Goal: Task Accomplishment & Management: Use online tool/utility

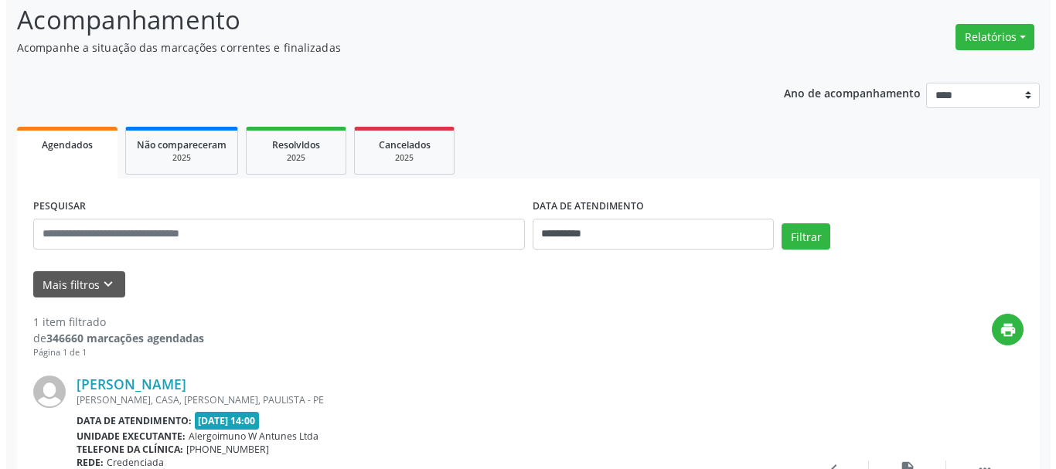
scroll to position [77, 0]
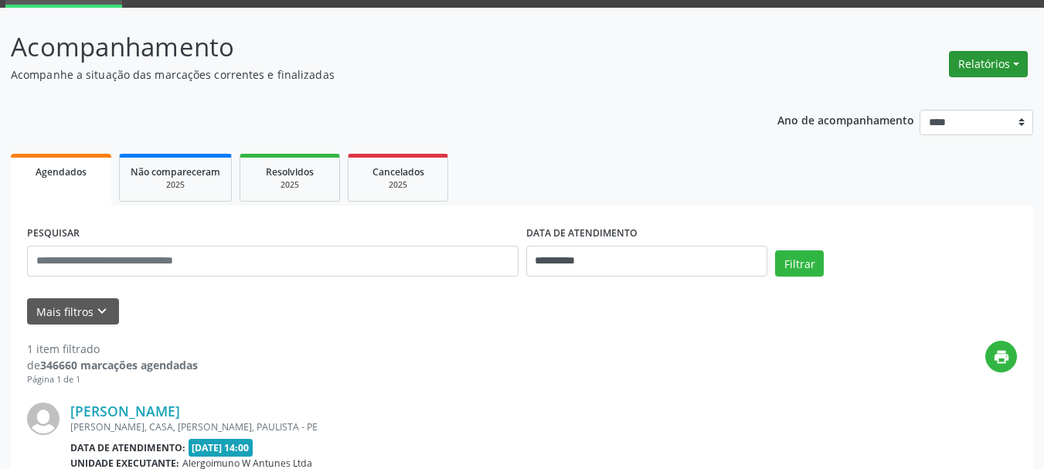
click at [994, 72] on button "Relatórios" at bounding box center [988, 64] width 79 height 26
click at [937, 99] on link "Agendamentos" at bounding box center [945, 98] width 166 height 22
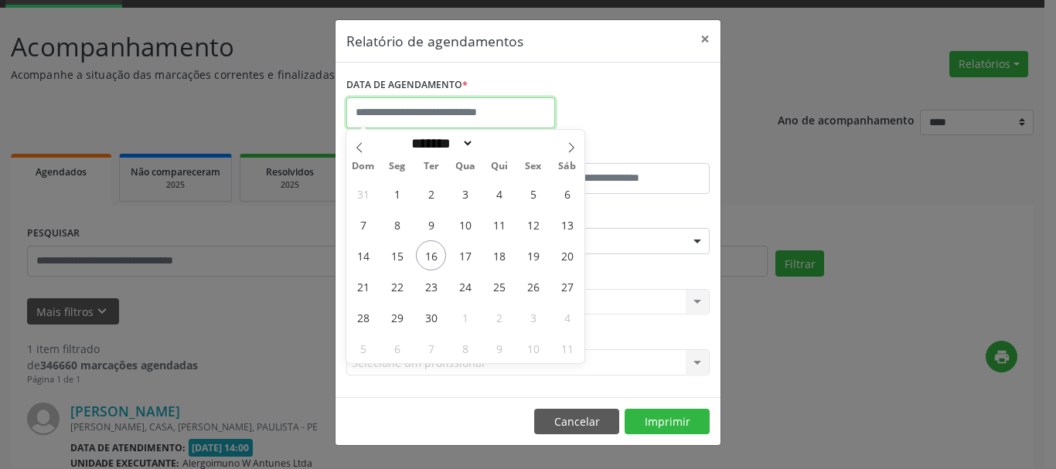
click at [440, 112] on input "text" at bounding box center [450, 112] width 209 height 31
click at [611, 110] on div "DATA DE AGENDAMENTO *" at bounding box center [527, 106] width 371 height 66
select select "*"
drag, startPoint x: 483, startPoint y: 112, endPoint x: 492, endPoint y: 113, distance: 9.3
click at [484, 113] on input "text" at bounding box center [450, 112] width 209 height 31
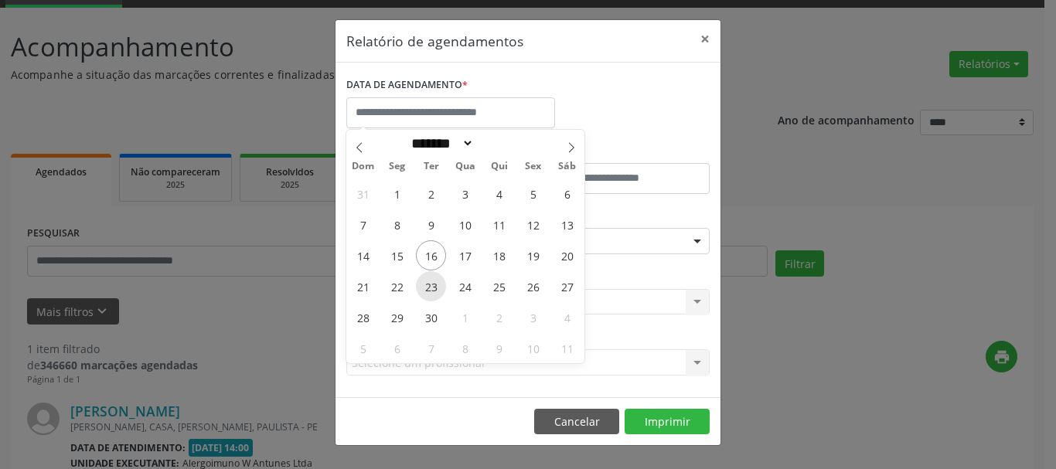
click at [431, 292] on span "23" at bounding box center [431, 286] width 30 height 30
type input "**********"
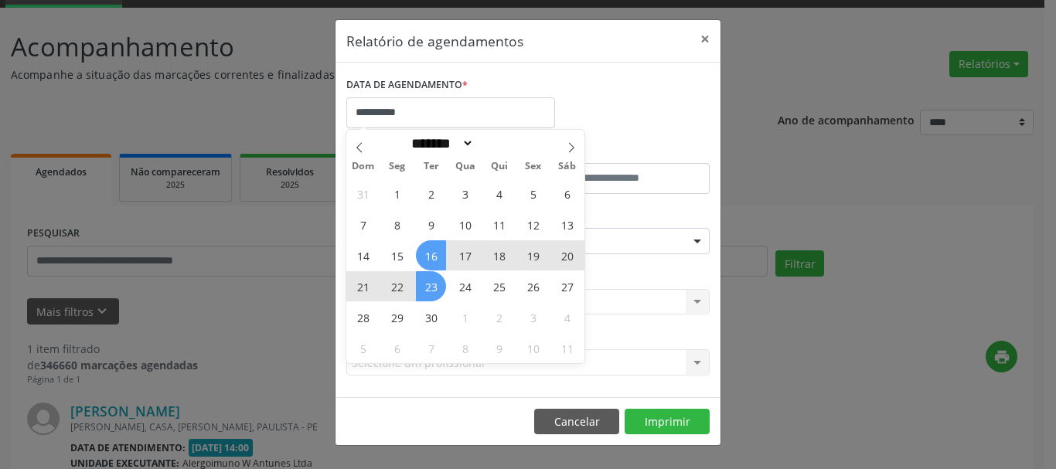
click at [435, 254] on span "16" at bounding box center [431, 255] width 30 height 30
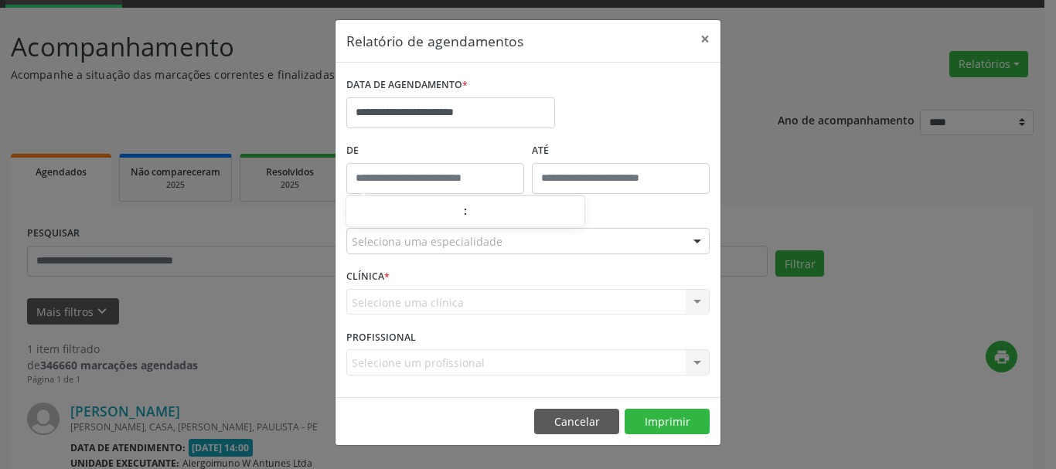
type input "*****"
click at [471, 178] on input "*****" at bounding box center [435, 178] width 178 height 31
click at [678, 138] on form "**********" at bounding box center [527, 229] width 363 height 313
click at [690, 112] on div "**********" at bounding box center [527, 106] width 371 height 66
click at [706, 34] on button "×" at bounding box center [704, 39] width 31 height 38
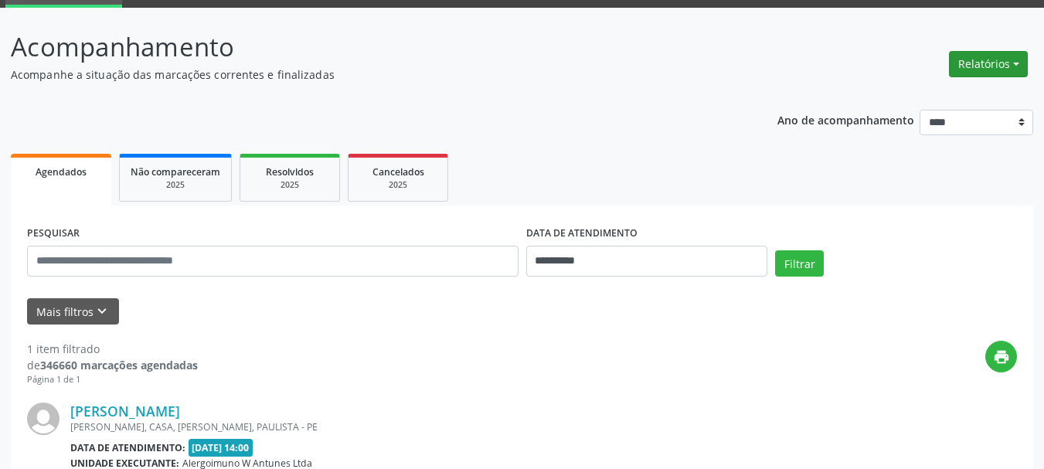
click at [992, 58] on button "Relatórios" at bounding box center [988, 64] width 79 height 26
click at [906, 94] on link "Agendamentos" at bounding box center [945, 98] width 166 height 22
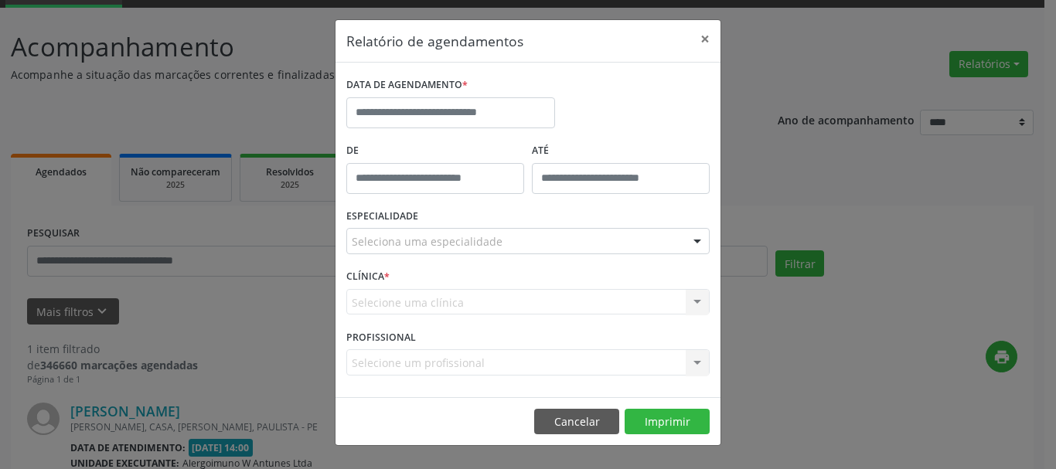
click at [530, 240] on div "Seleciona uma especialidade" at bounding box center [527, 241] width 363 height 26
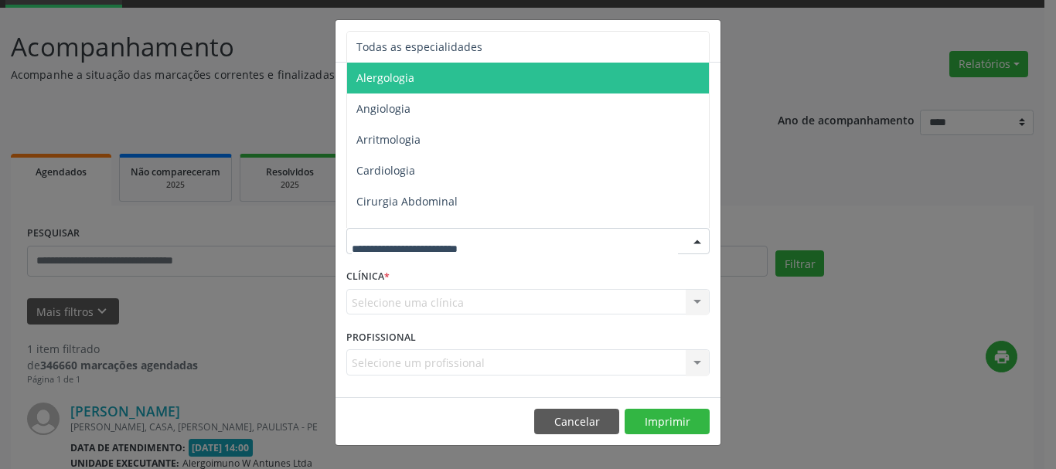
click at [447, 77] on span "Alergologia" at bounding box center [529, 78] width 364 height 31
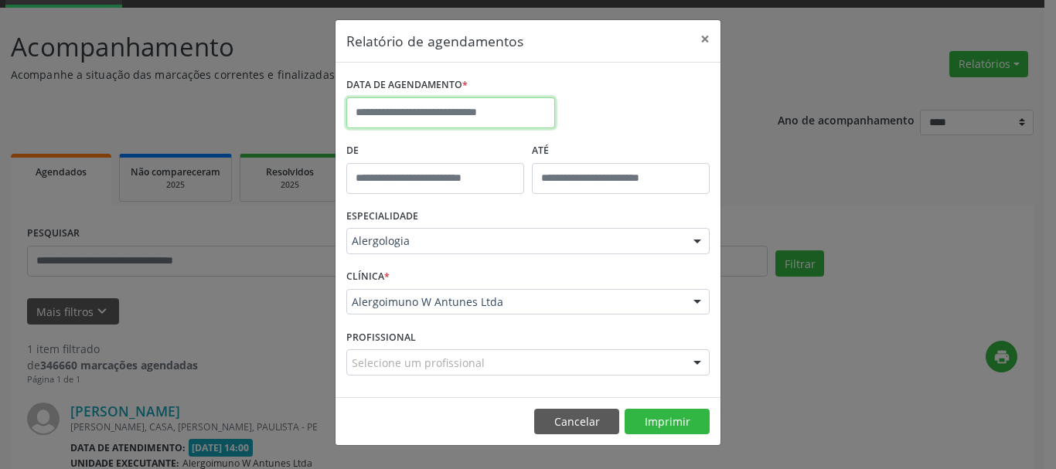
click at [383, 115] on input "text" at bounding box center [450, 112] width 209 height 31
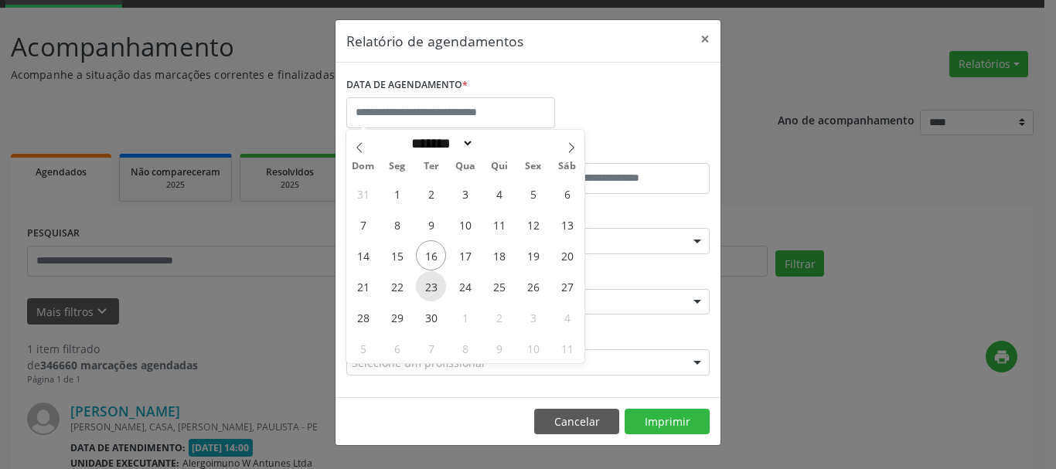
click at [430, 285] on span "23" at bounding box center [431, 286] width 30 height 30
type input "**********"
click at [396, 287] on span "22" at bounding box center [397, 286] width 30 height 30
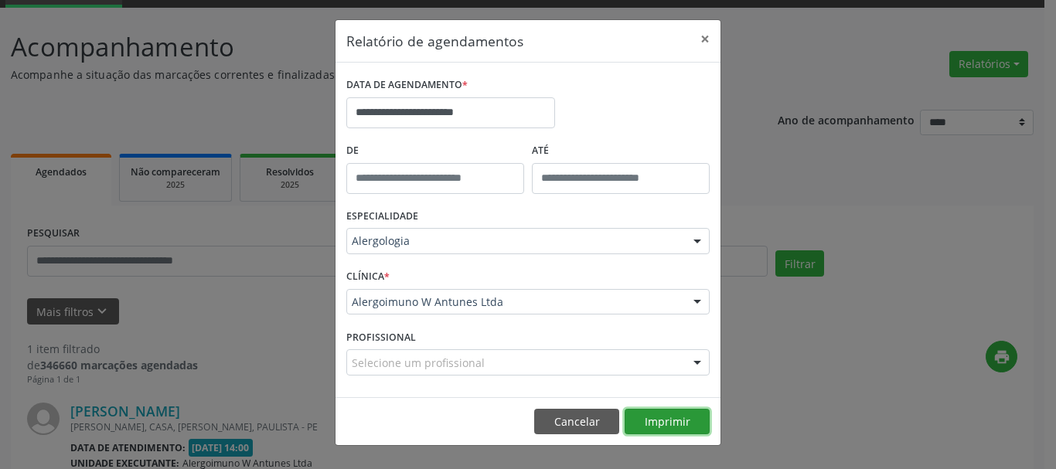
click at [676, 426] on button "Imprimir" at bounding box center [666, 422] width 85 height 26
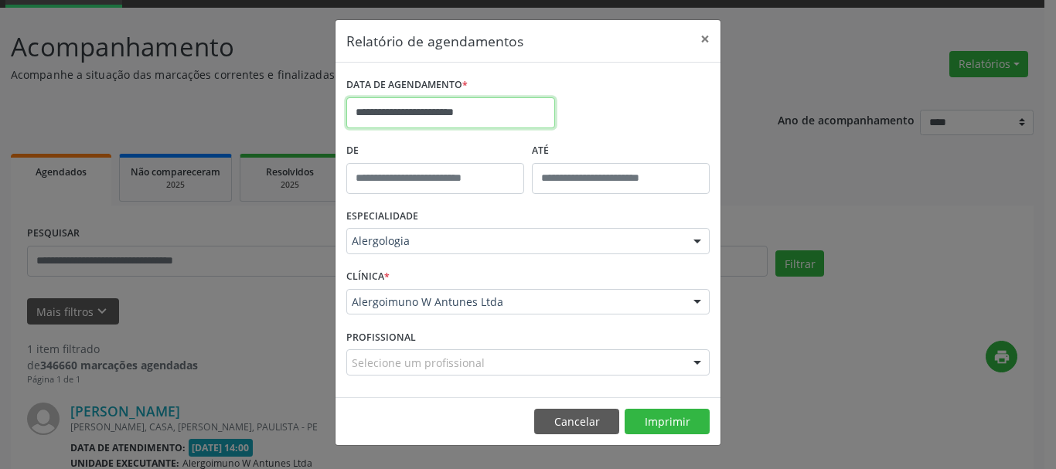
click at [449, 117] on input "**********" at bounding box center [450, 112] width 209 height 31
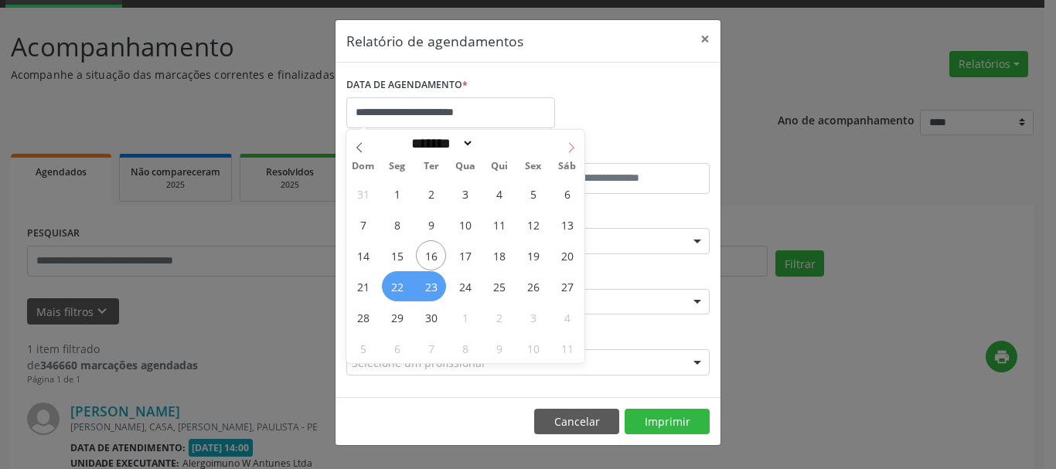
click at [575, 141] on span at bounding box center [571, 143] width 26 height 26
select select "*"
click at [498, 289] on span "23" at bounding box center [499, 286] width 30 height 30
type input "**********"
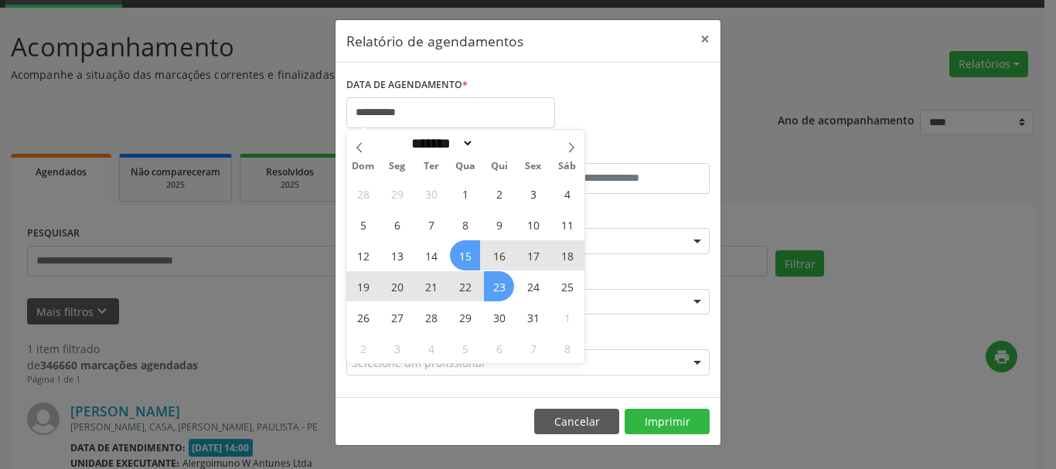
click at [464, 263] on span "15" at bounding box center [465, 255] width 30 height 30
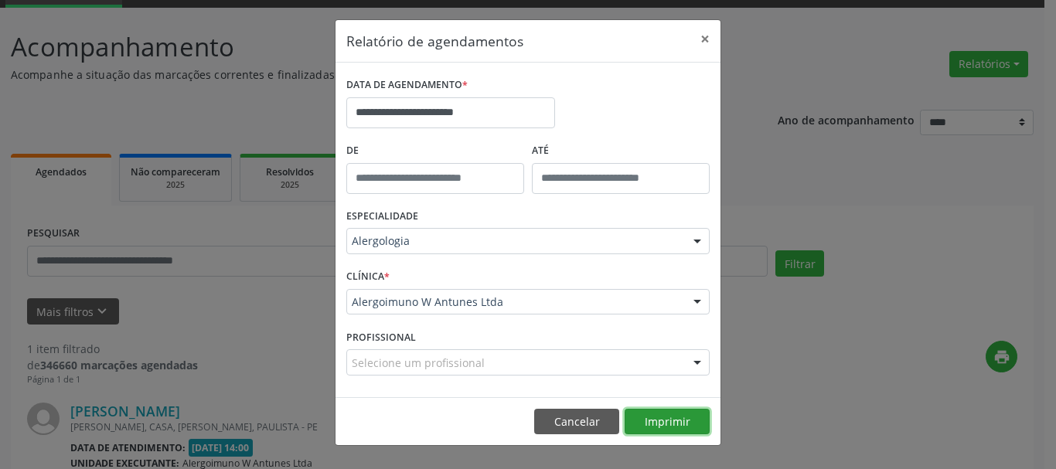
click at [669, 421] on button "Imprimir" at bounding box center [666, 422] width 85 height 26
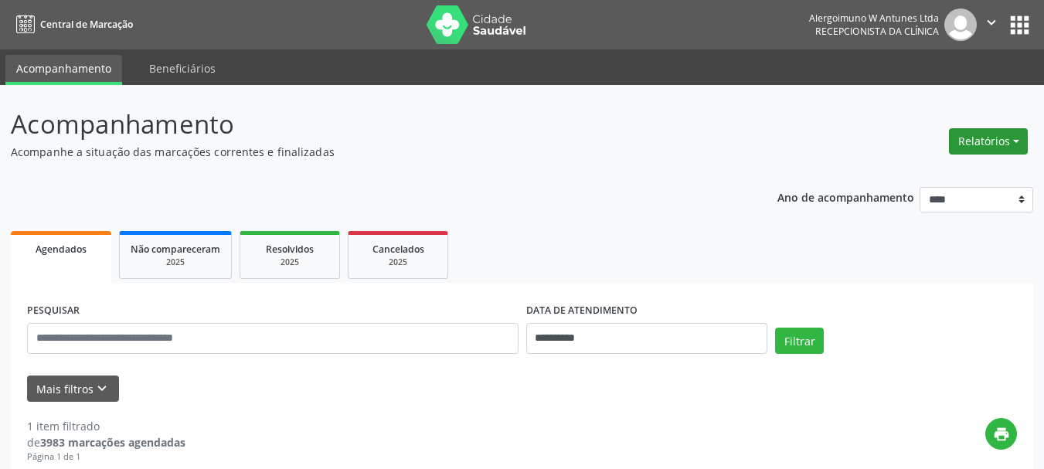
click at [977, 135] on button "Relatórios" at bounding box center [988, 141] width 79 height 26
click at [937, 170] on link "Agendamentos" at bounding box center [945, 175] width 166 height 22
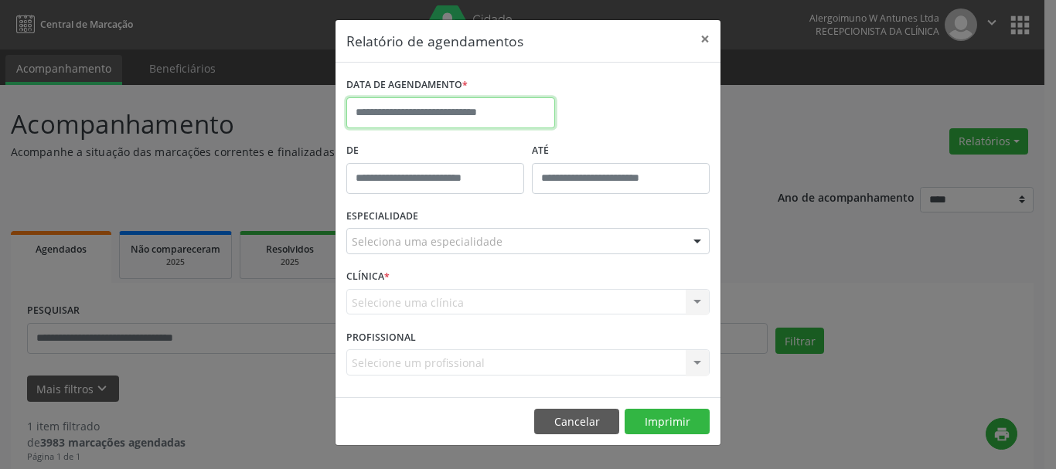
click at [467, 104] on input "text" at bounding box center [450, 112] width 209 height 31
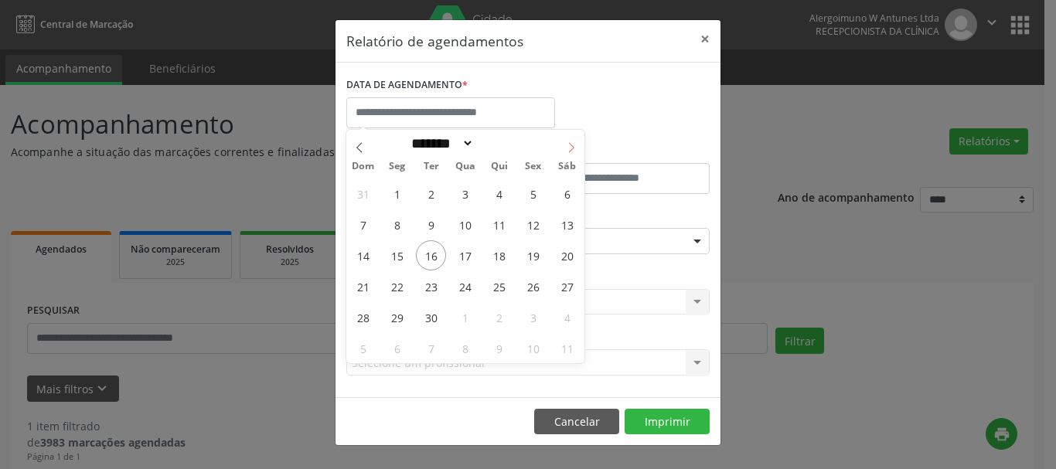
click at [563, 143] on span at bounding box center [571, 143] width 26 height 26
select select "*"
click at [464, 287] on span "22" at bounding box center [465, 286] width 30 height 30
type input "**********"
click at [486, 281] on span "23" at bounding box center [499, 286] width 30 height 30
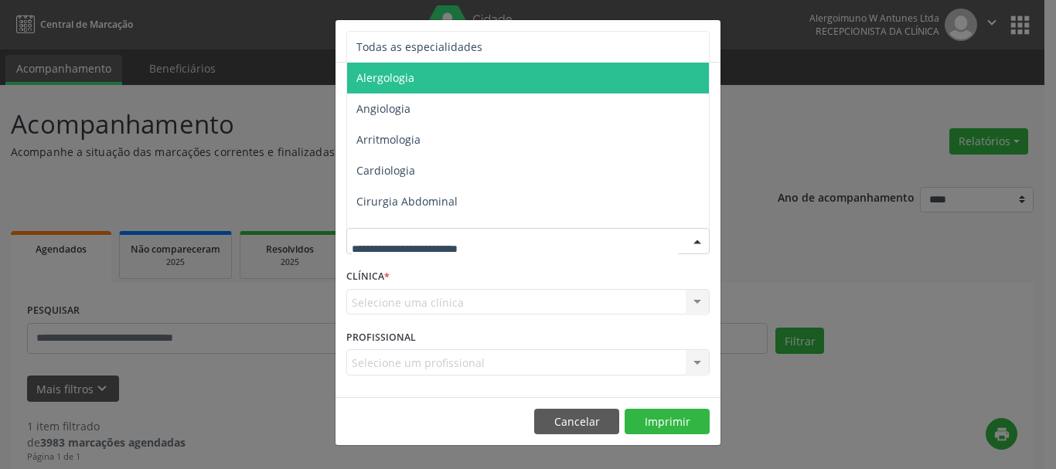
click at [411, 82] on span "Alergologia" at bounding box center [385, 77] width 58 height 15
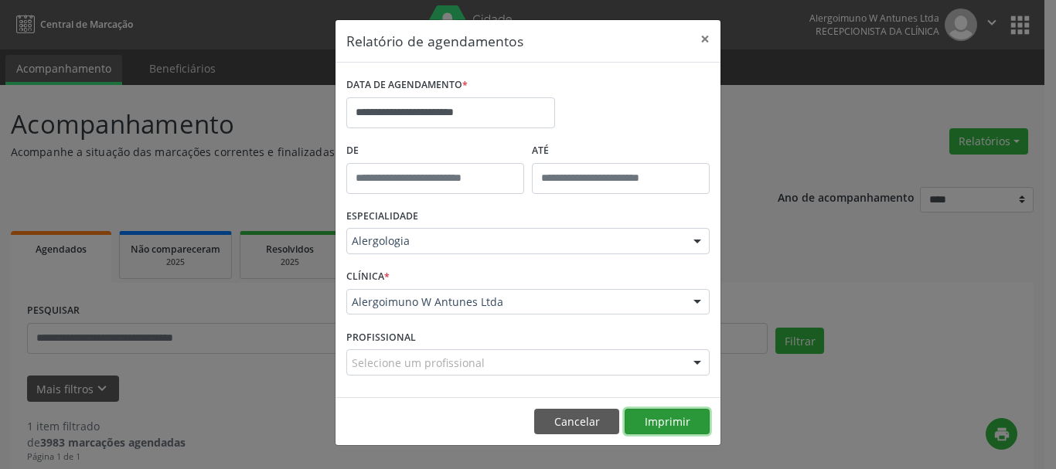
click at [664, 420] on button "Imprimir" at bounding box center [666, 422] width 85 height 26
click at [702, 35] on button "×" at bounding box center [704, 39] width 31 height 38
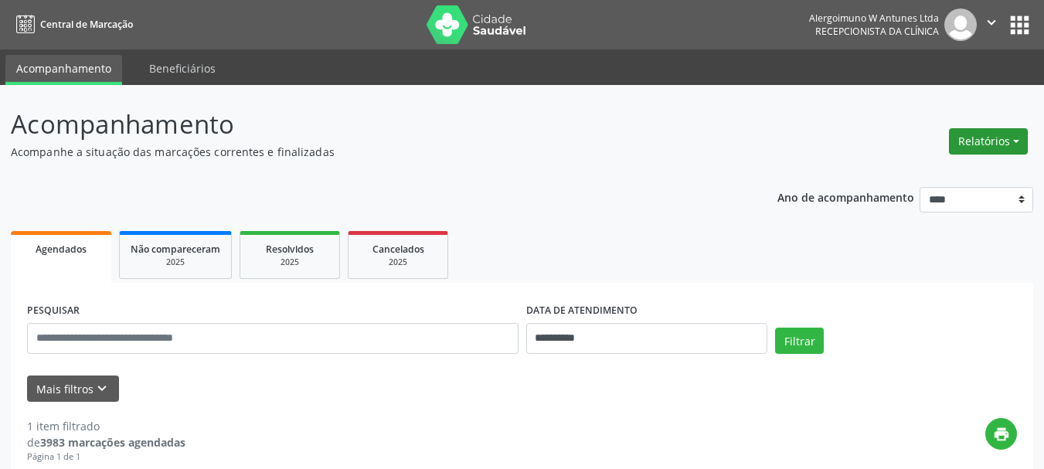
click at [980, 141] on button "Relatórios" at bounding box center [988, 141] width 79 height 26
click at [926, 179] on link "Agendamentos" at bounding box center [945, 175] width 166 height 22
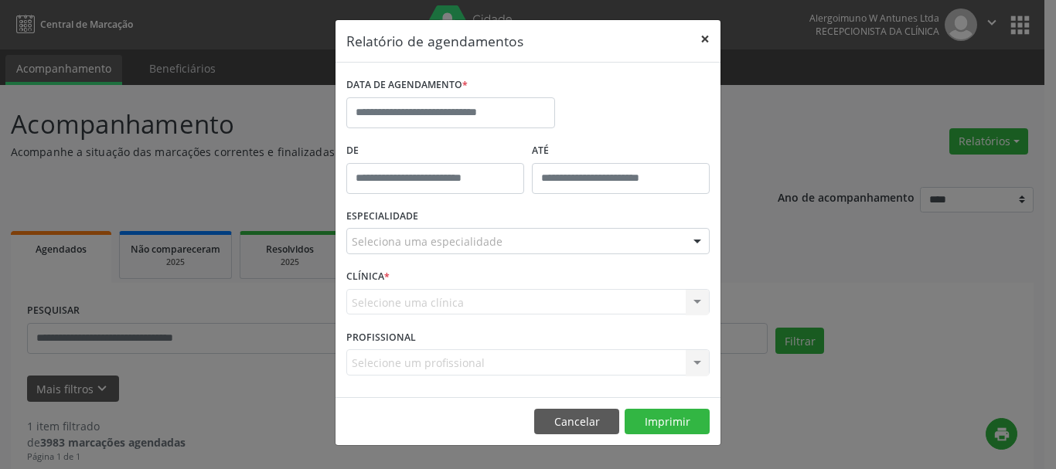
click at [707, 36] on button "×" at bounding box center [704, 39] width 31 height 38
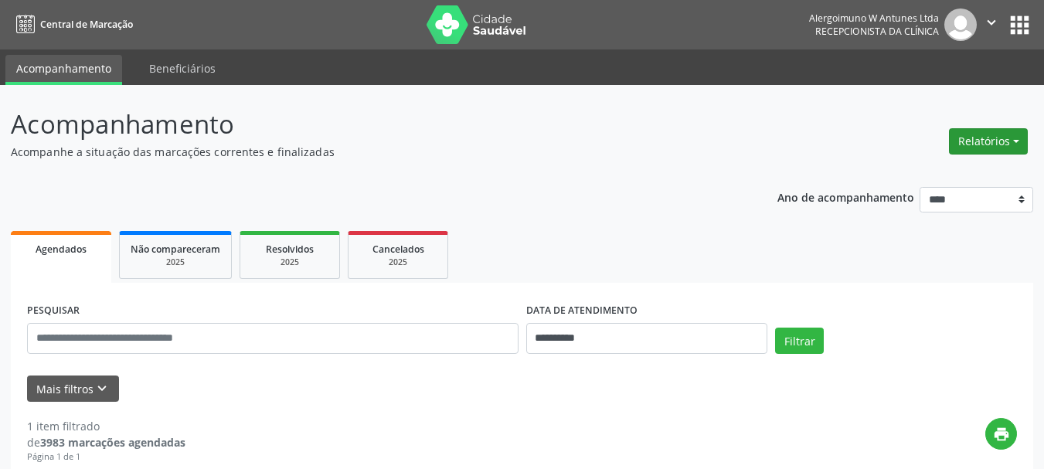
click at [999, 144] on button "Relatórios" at bounding box center [988, 141] width 79 height 26
click at [930, 164] on link "Agendamentos" at bounding box center [945, 175] width 166 height 22
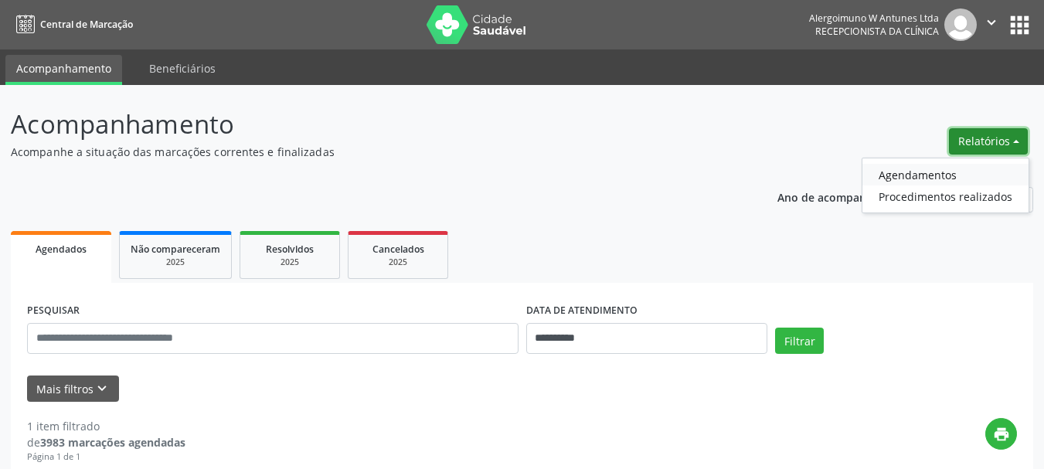
select select "*"
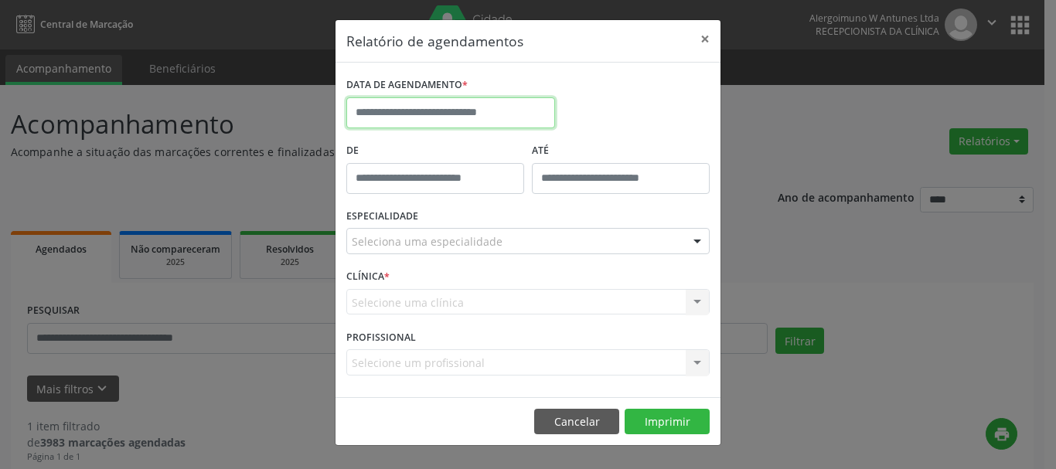
click at [441, 115] on input "text" at bounding box center [450, 112] width 209 height 31
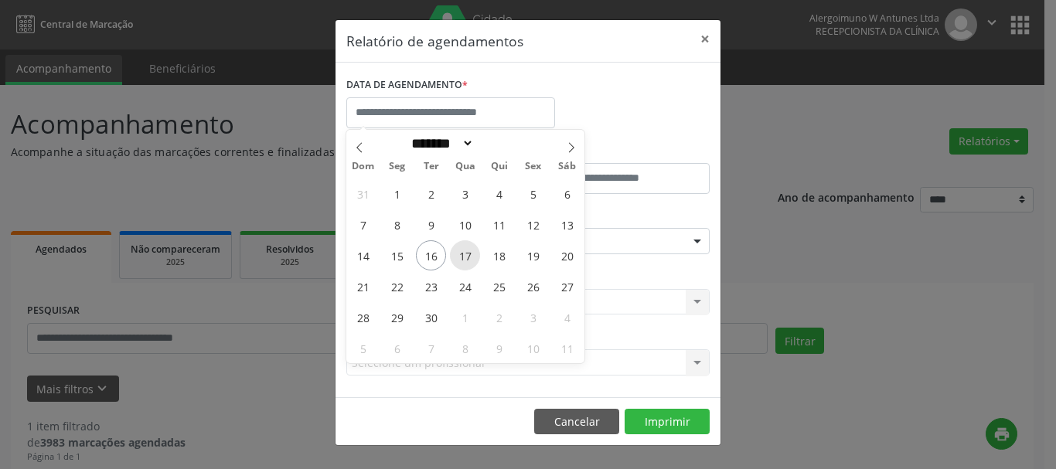
click at [467, 253] on span "17" at bounding box center [465, 255] width 30 height 30
type input "**********"
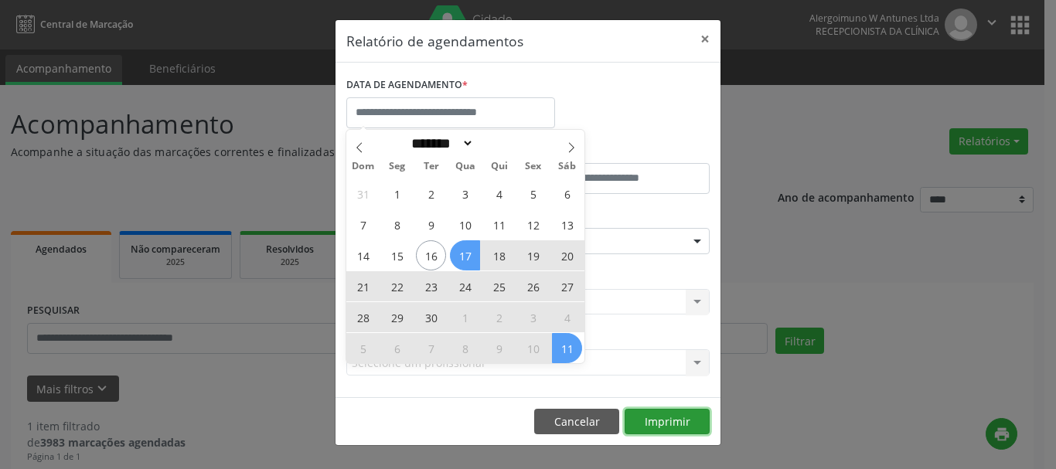
click at [661, 412] on button "Imprimir" at bounding box center [666, 422] width 85 height 26
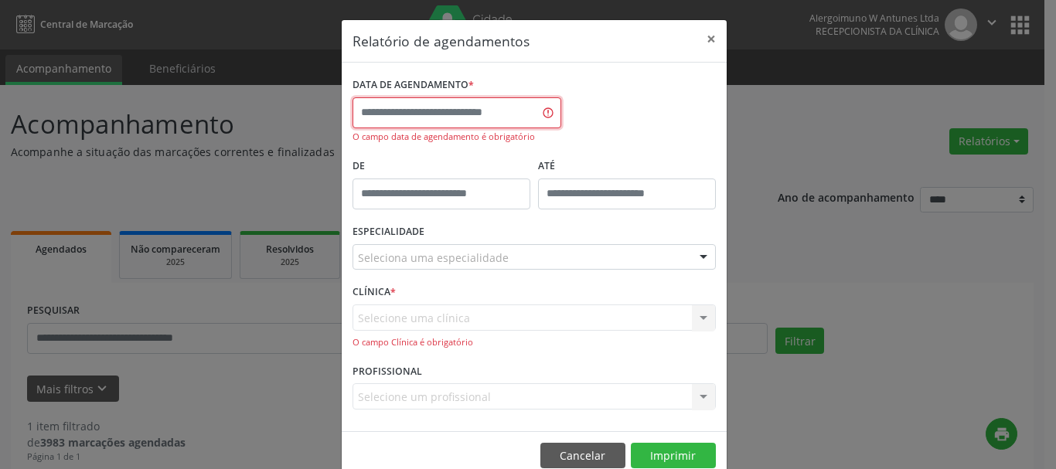
click at [491, 104] on input "text" at bounding box center [456, 112] width 209 height 31
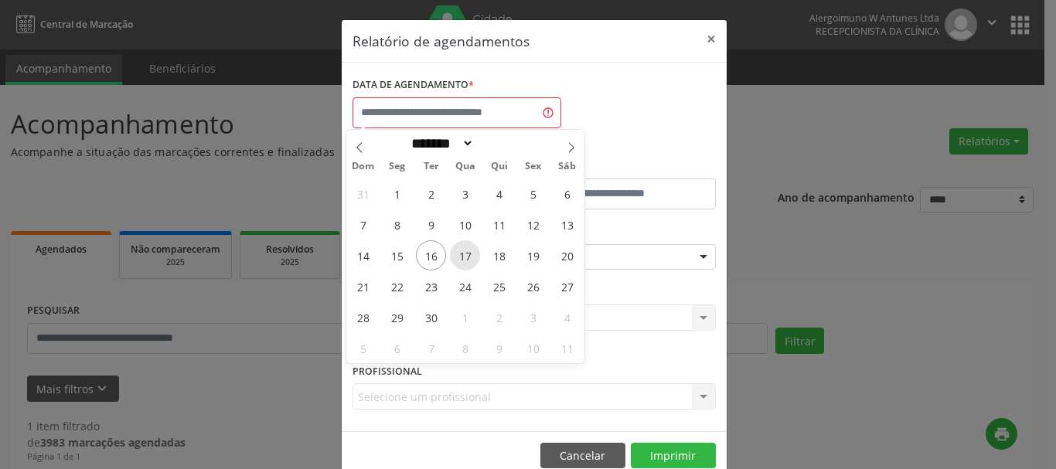
click at [467, 253] on span "17" at bounding box center [465, 255] width 30 height 30
type input "**********"
click at [433, 250] on span "16" at bounding box center [431, 255] width 30 height 30
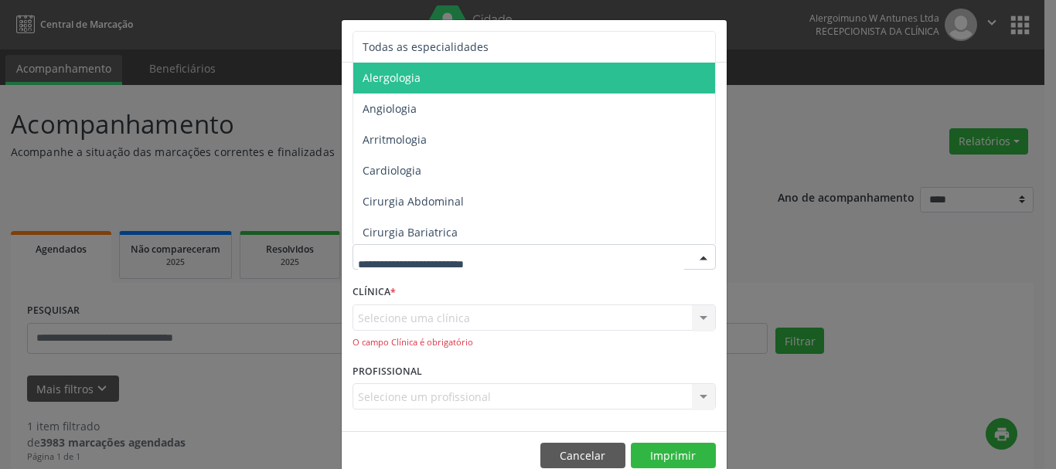
click at [424, 80] on span "Alergologia" at bounding box center [535, 78] width 364 height 31
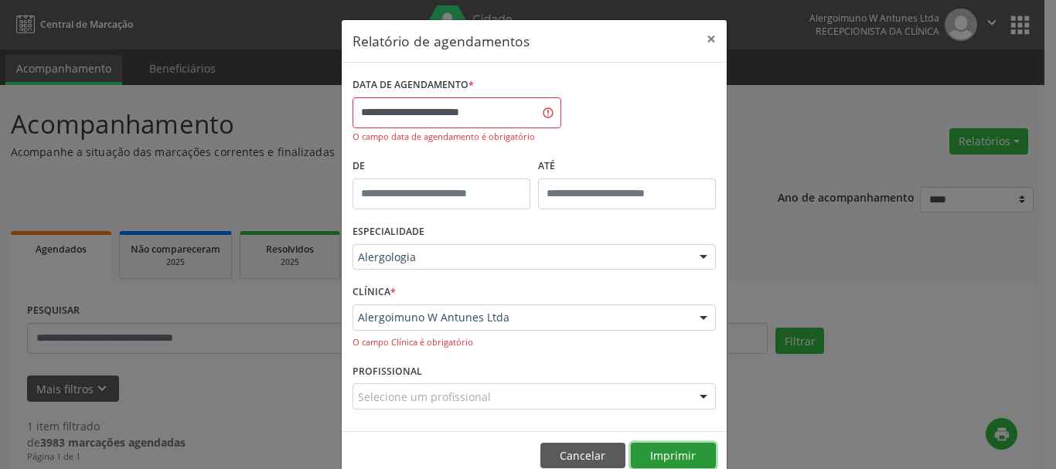
click at [677, 451] on button "Imprimir" at bounding box center [673, 456] width 85 height 26
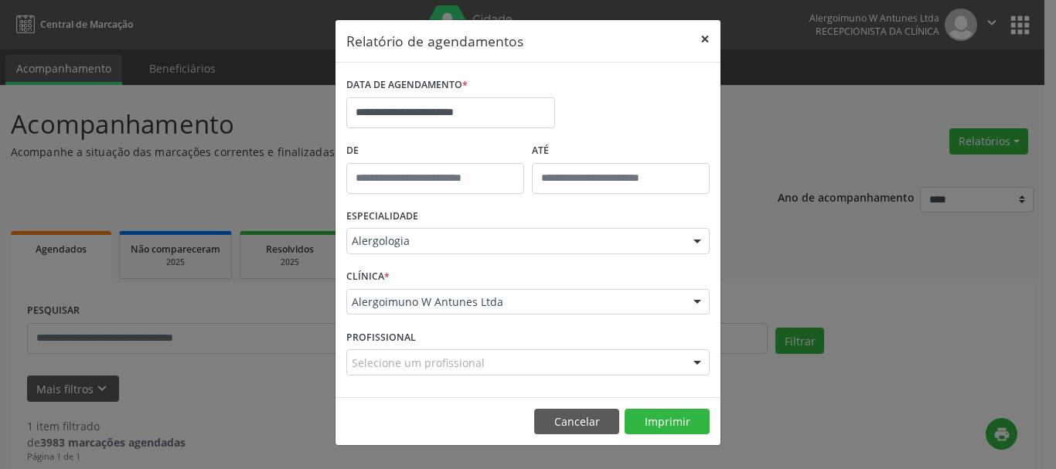
click at [707, 37] on button "×" at bounding box center [704, 39] width 31 height 38
